Goal: Information Seeking & Learning: Check status

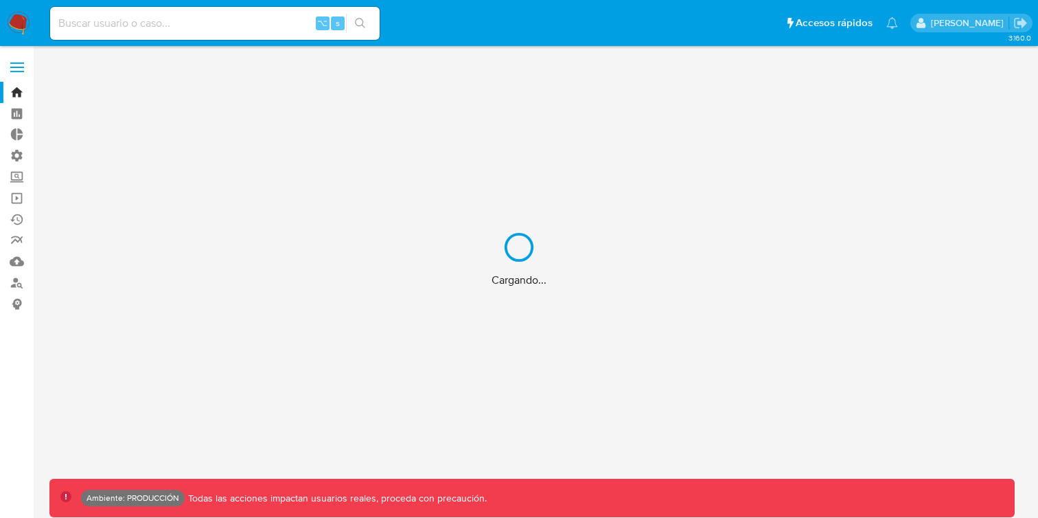
click at [181, 13] on div "Cargando..." at bounding box center [519, 259] width 1038 height 518
click at [181, 23] on div "Cargando..." at bounding box center [519, 259] width 1038 height 518
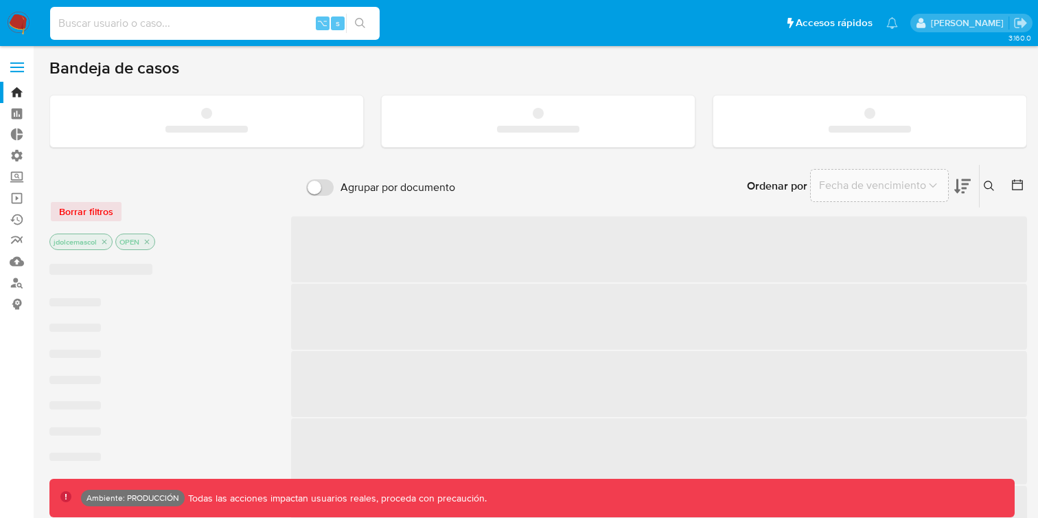
click at [170, 23] on input at bounding box center [215, 23] width 330 height 18
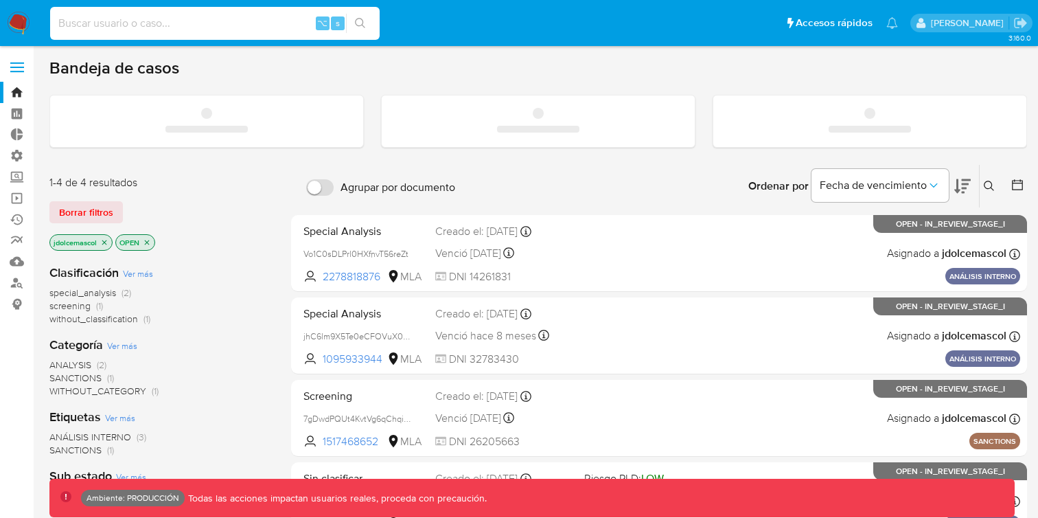
paste input "2377312513"
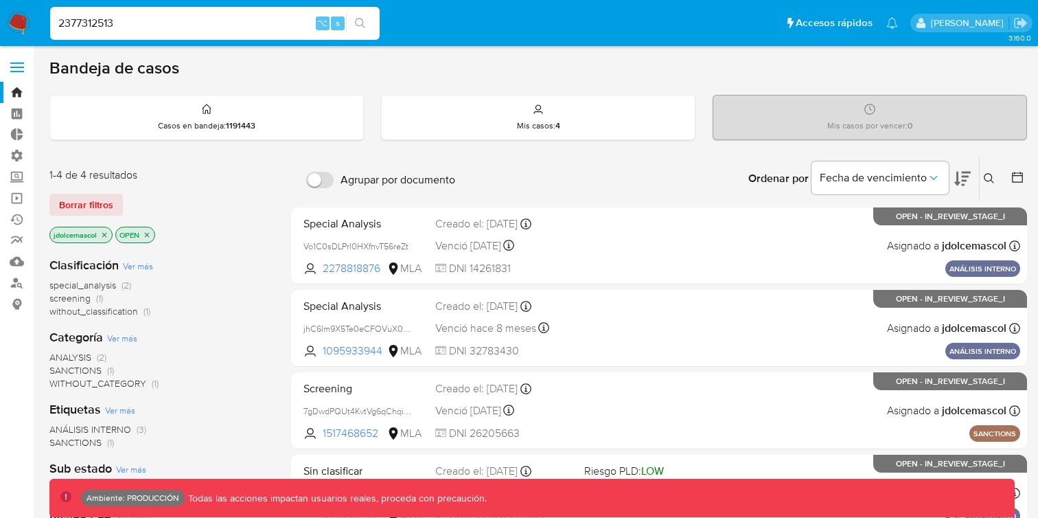
type input "2377312513"
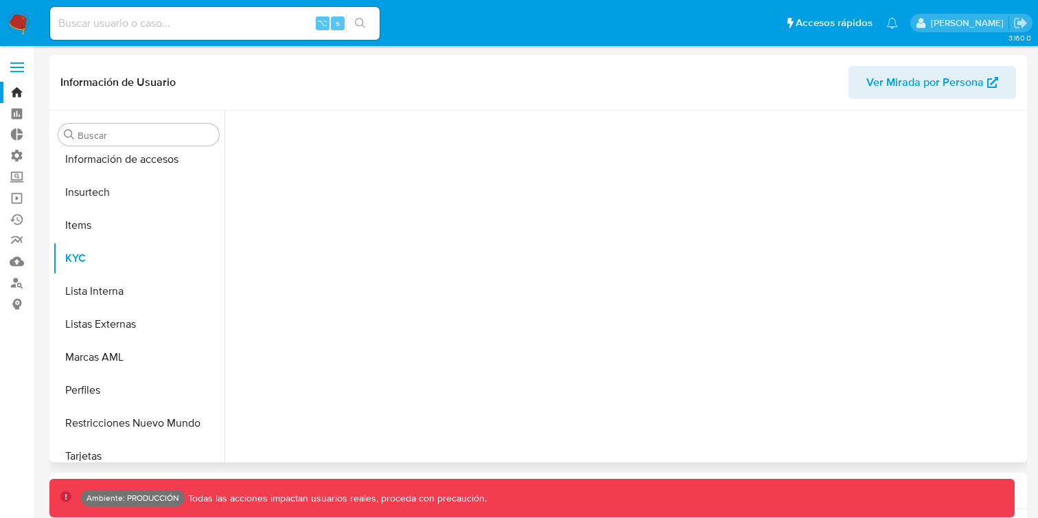
scroll to position [580, 0]
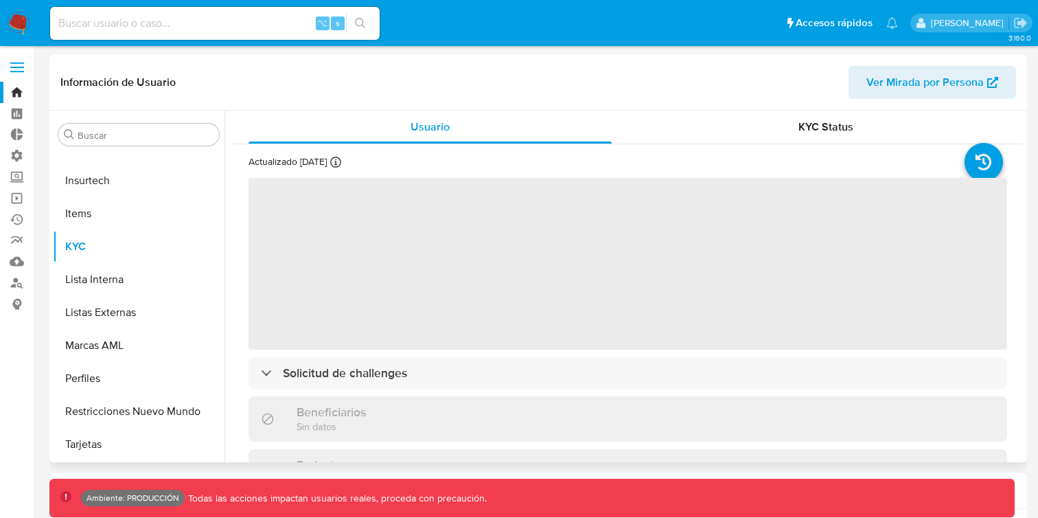
select select "10"
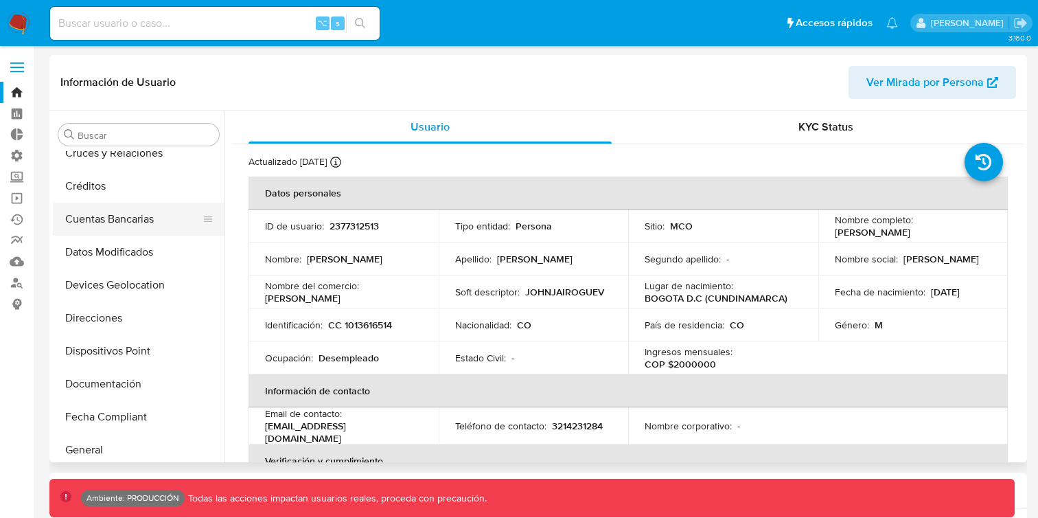
scroll to position [122, 0]
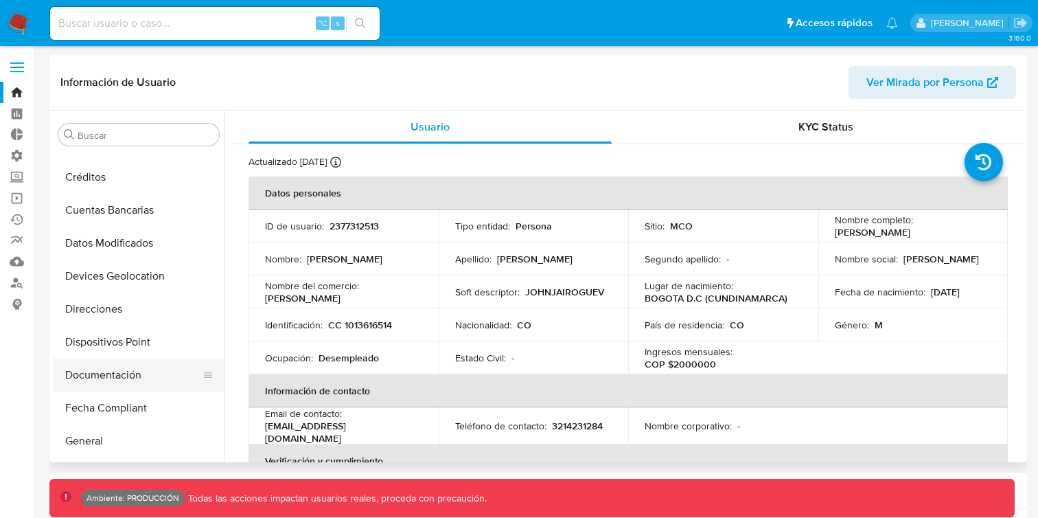
click at [144, 371] on button "Documentación" at bounding box center [133, 374] width 161 height 33
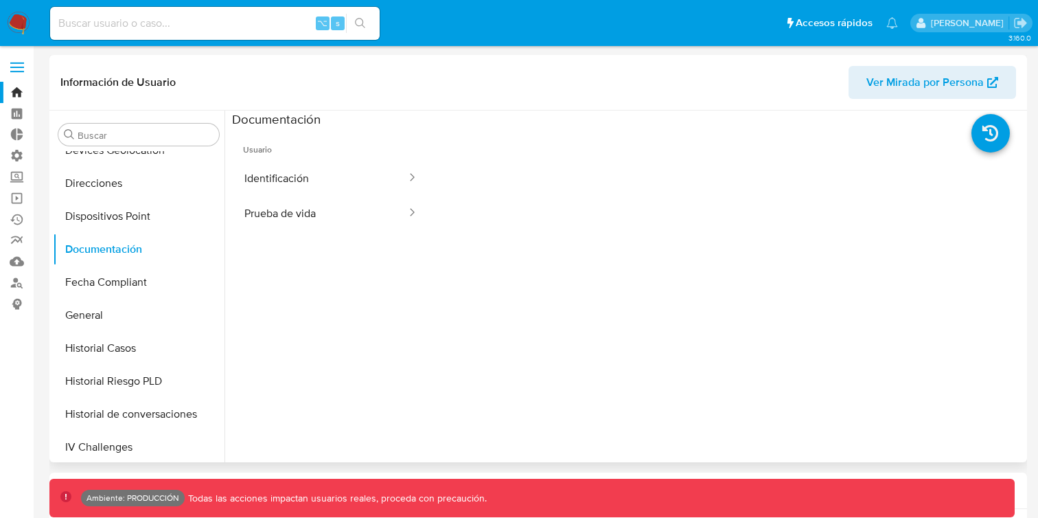
scroll to position [261, 0]
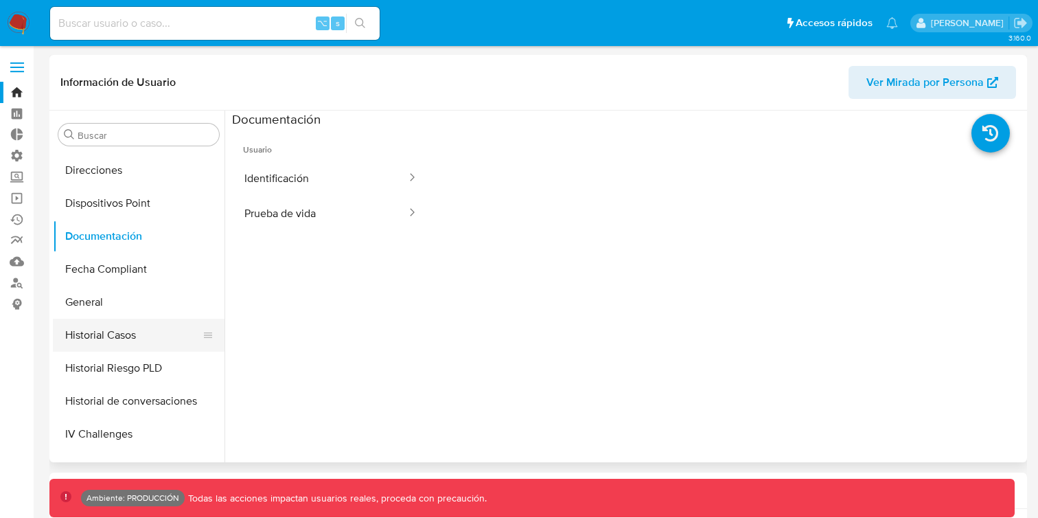
click at [137, 337] on button "Historial Casos" at bounding box center [133, 335] width 161 height 33
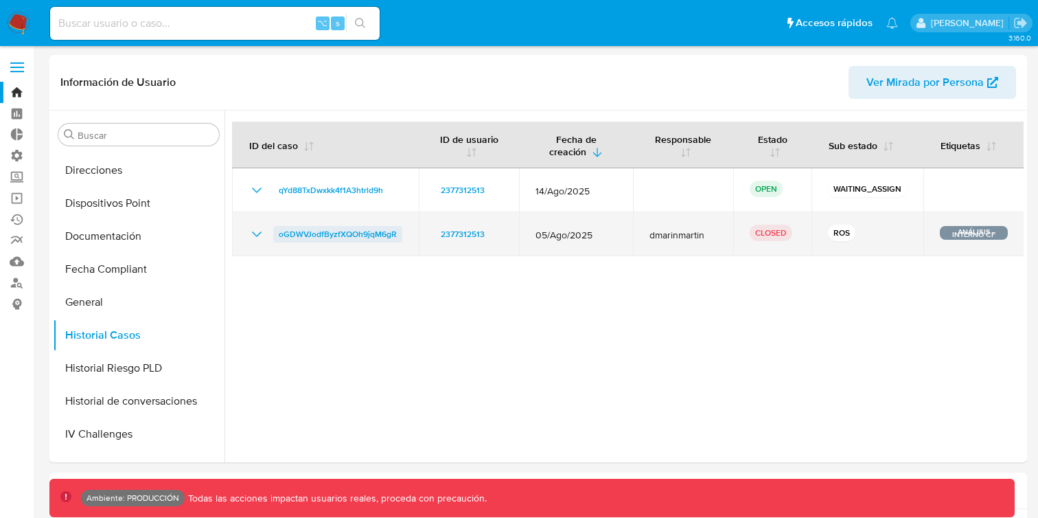
click at [358, 235] on span "oGDWVJodfByzfXQOh9jqM6gR" at bounding box center [338, 234] width 118 height 16
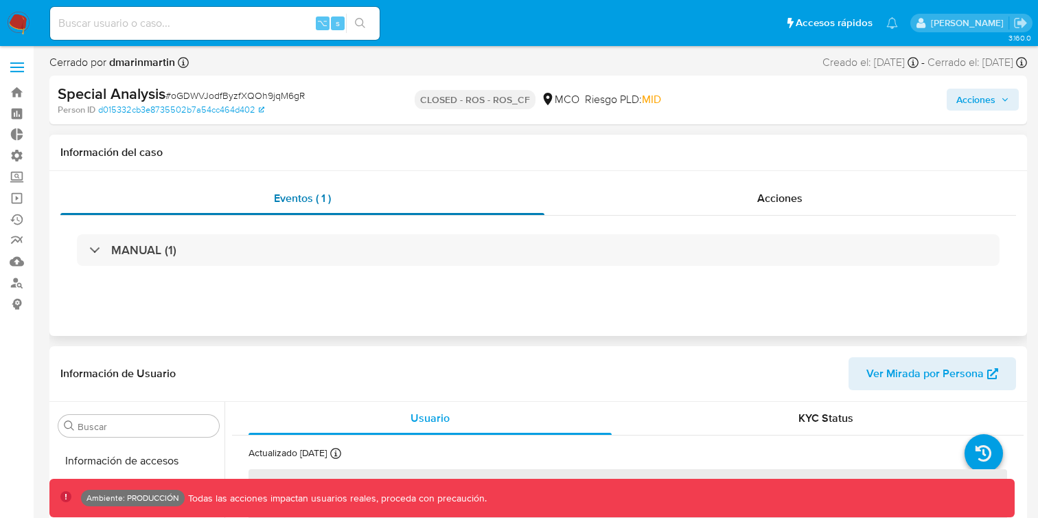
scroll to position [580, 0]
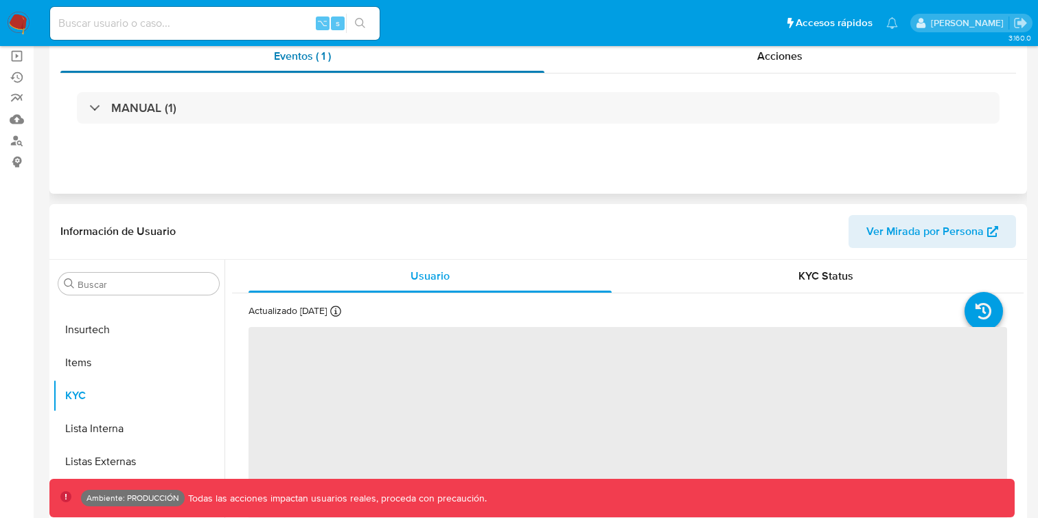
select select "10"
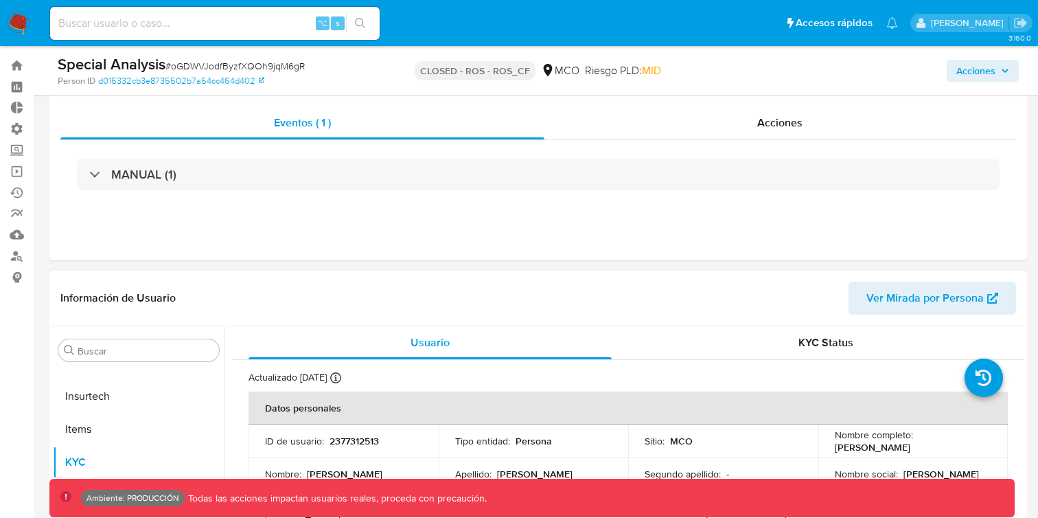
scroll to position [0, 0]
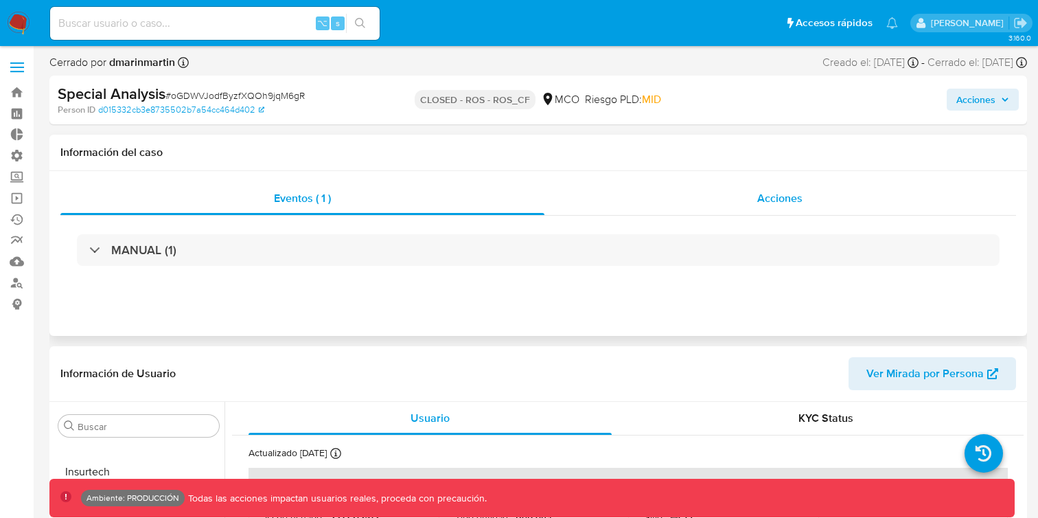
click at [719, 194] on div "Acciones" at bounding box center [780, 198] width 472 height 33
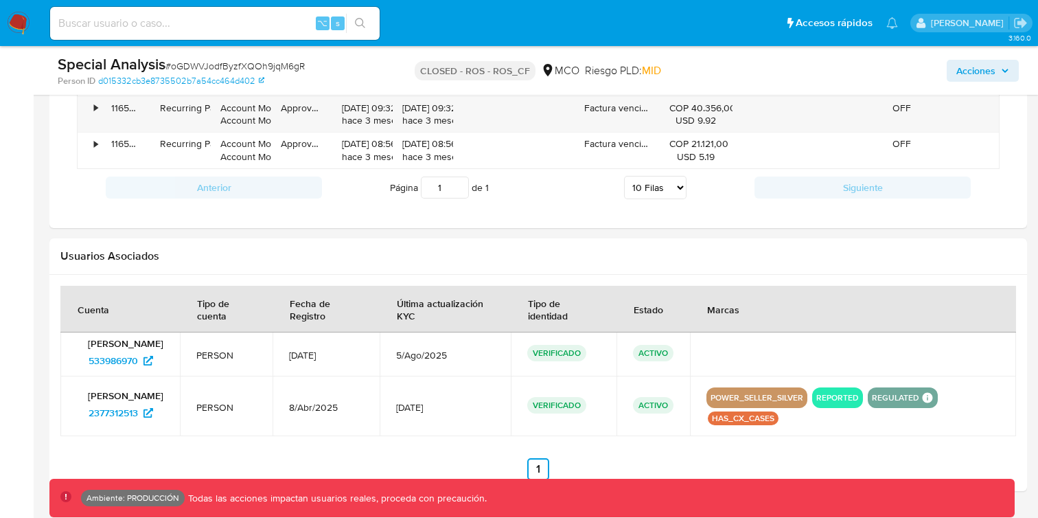
scroll to position [1471, 0]
